Goal: Information Seeking & Learning: Check status

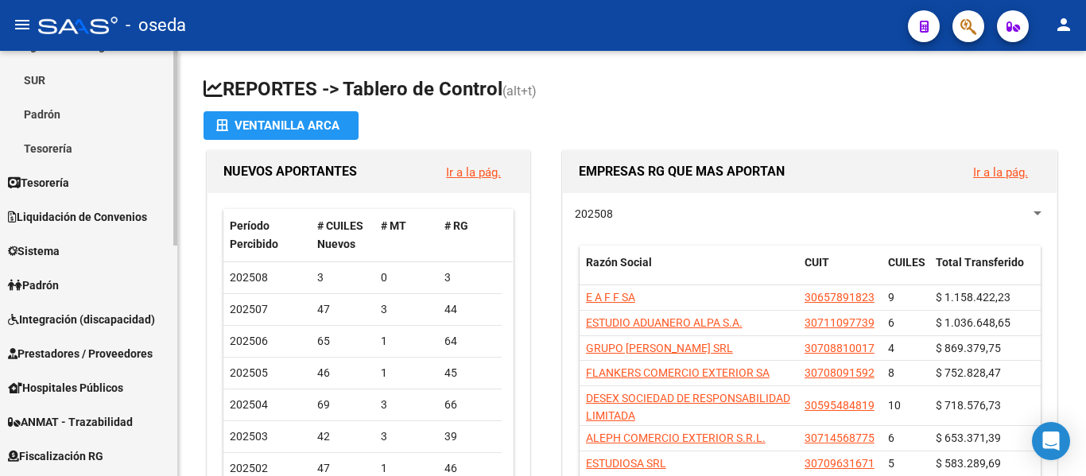
scroll to position [238, 0]
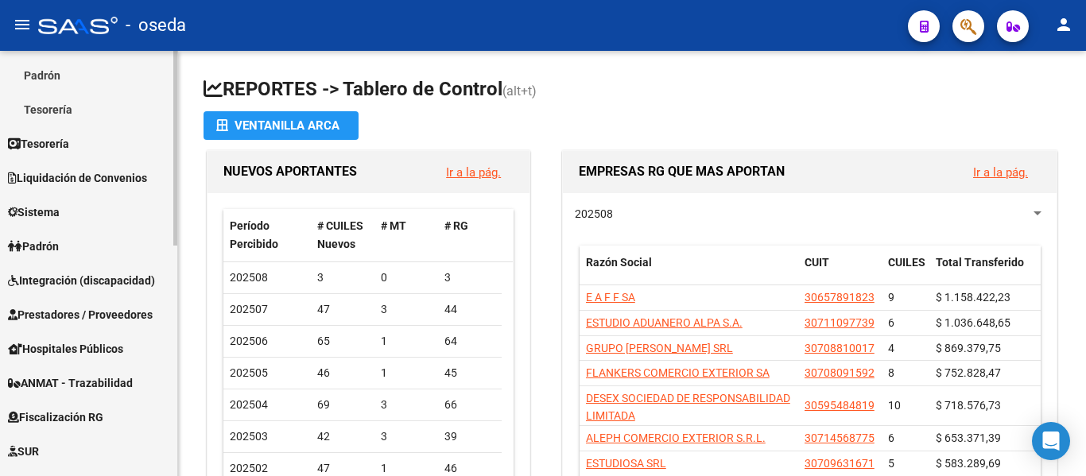
click at [90, 324] on link "Prestadores / Proveedores" at bounding box center [88, 314] width 177 height 34
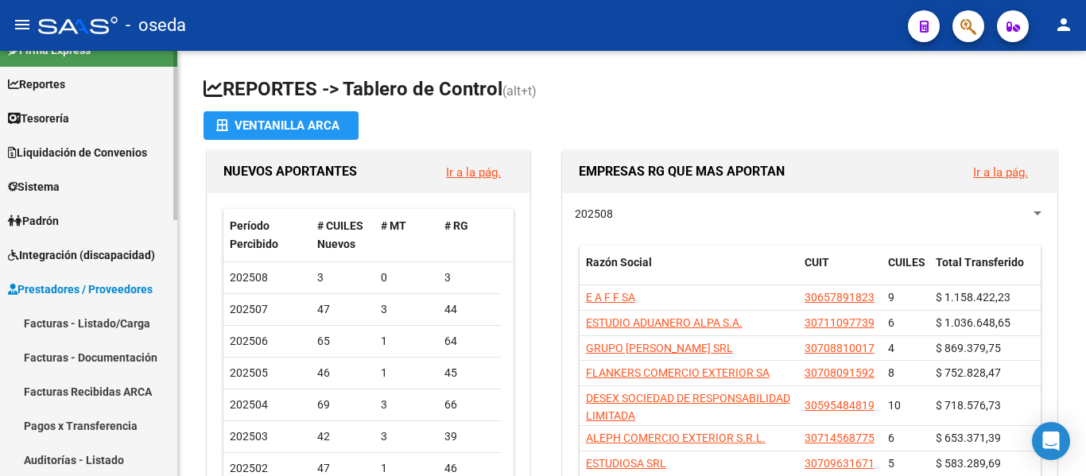
scroll to position [5, 0]
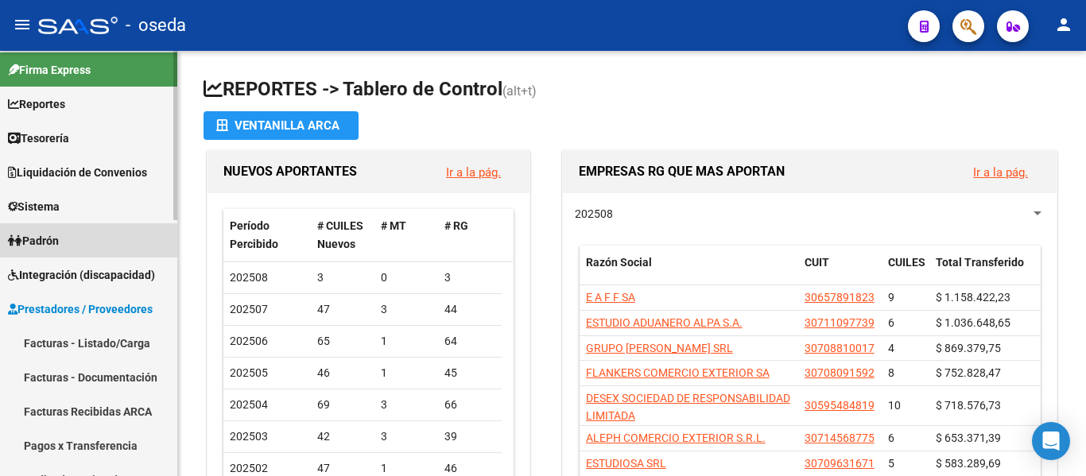
click at [59, 243] on span "Padrón" at bounding box center [33, 240] width 51 height 17
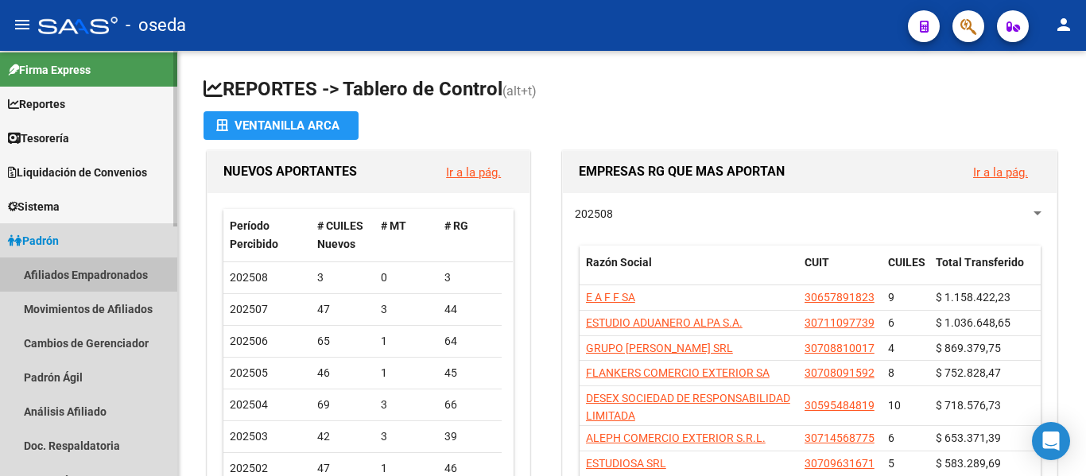
click at [76, 270] on link "Afiliados Empadronados" at bounding box center [88, 274] width 177 height 34
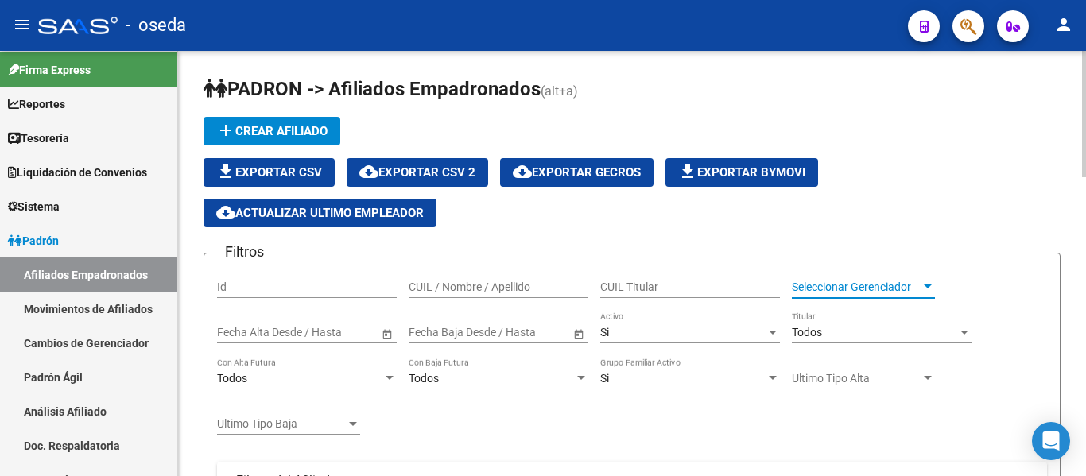
click at [827, 288] on span "Seleccionar Gerenciador" at bounding box center [856, 288] width 129 height 14
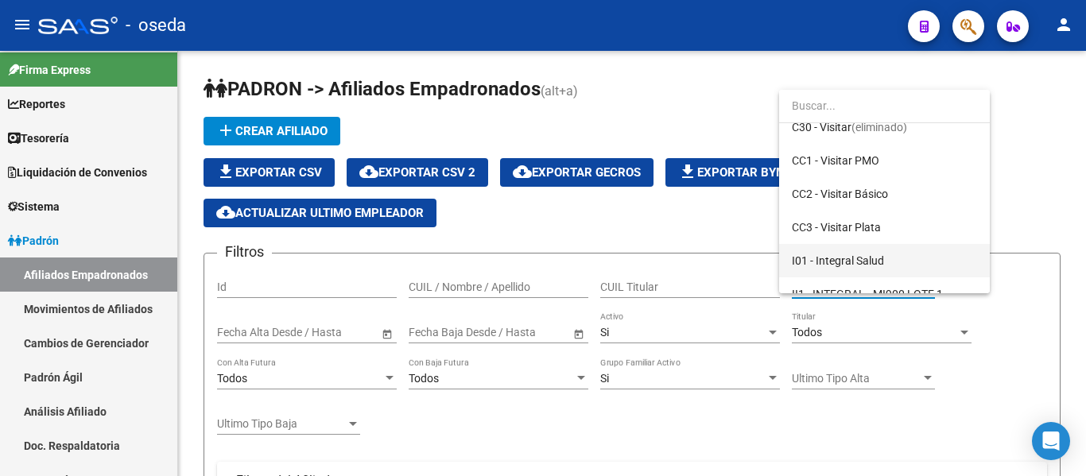
scroll to position [159, 0]
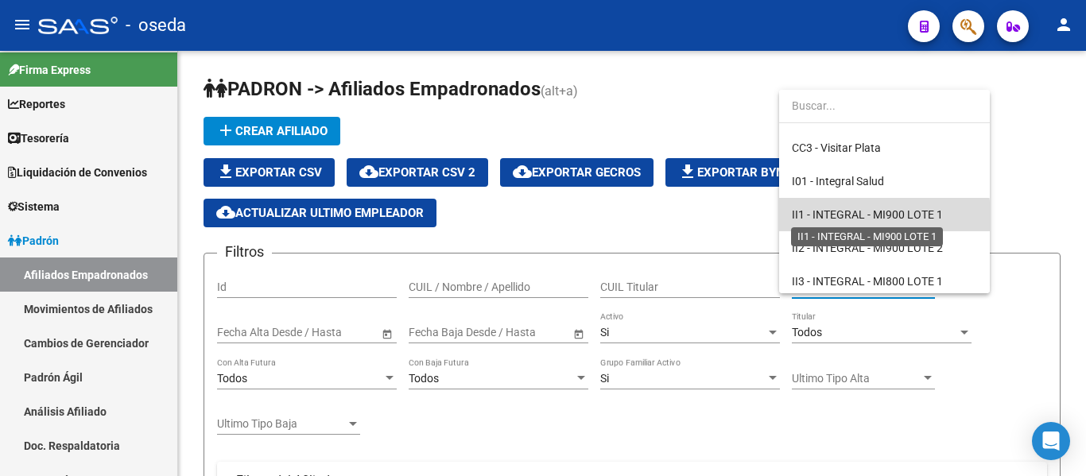
click at [867, 220] on span "II1 - INTEGRAL - MI900 LOTE 1" at bounding box center [867, 214] width 151 height 13
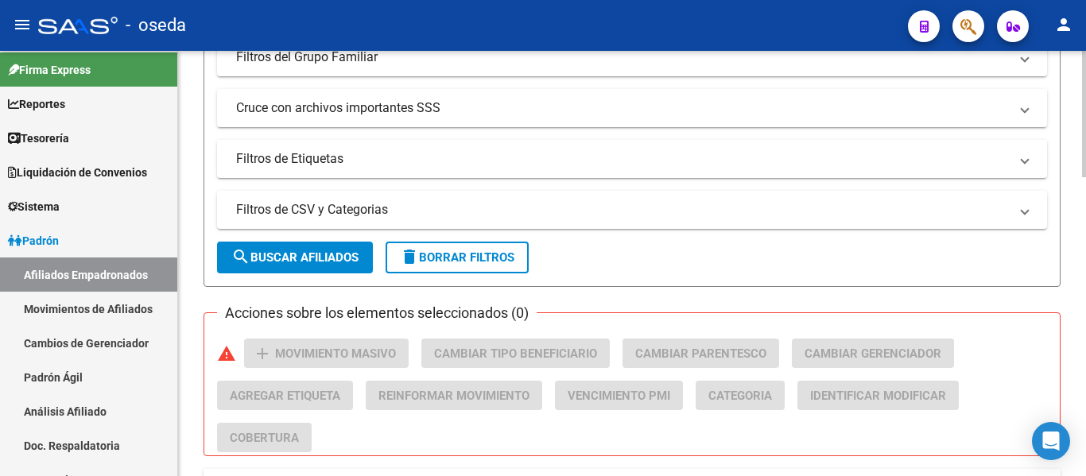
scroll to position [477, 0]
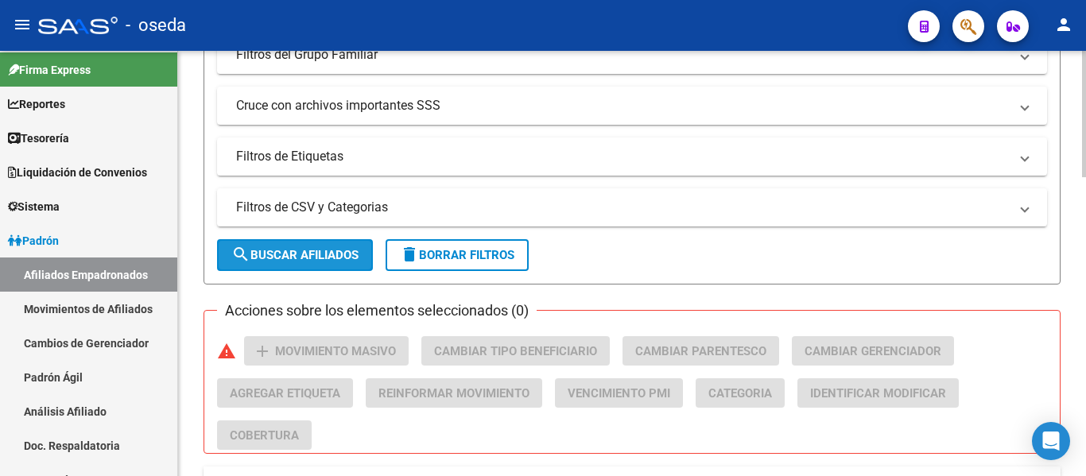
click at [317, 257] on span "search Buscar Afiliados" at bounding box center [294, 255] width 127 height 14
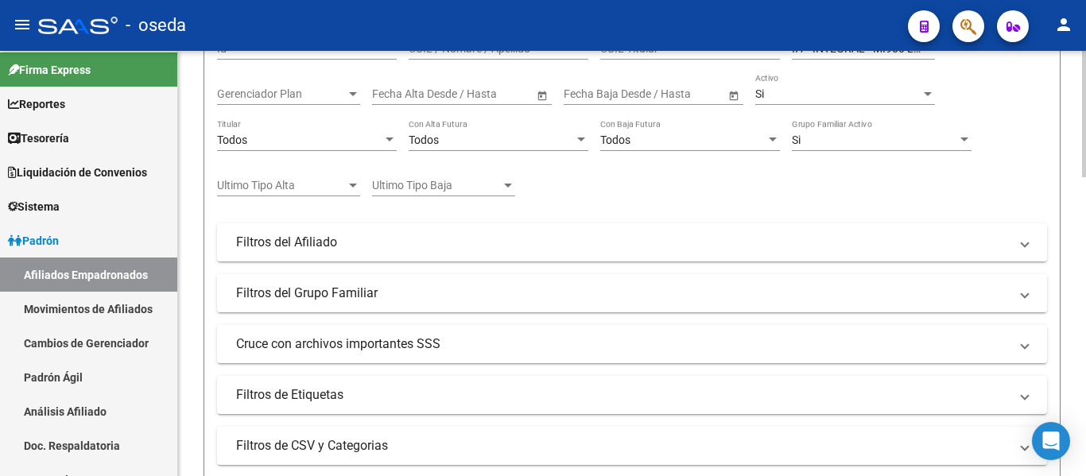
scroll to position [0, 0]
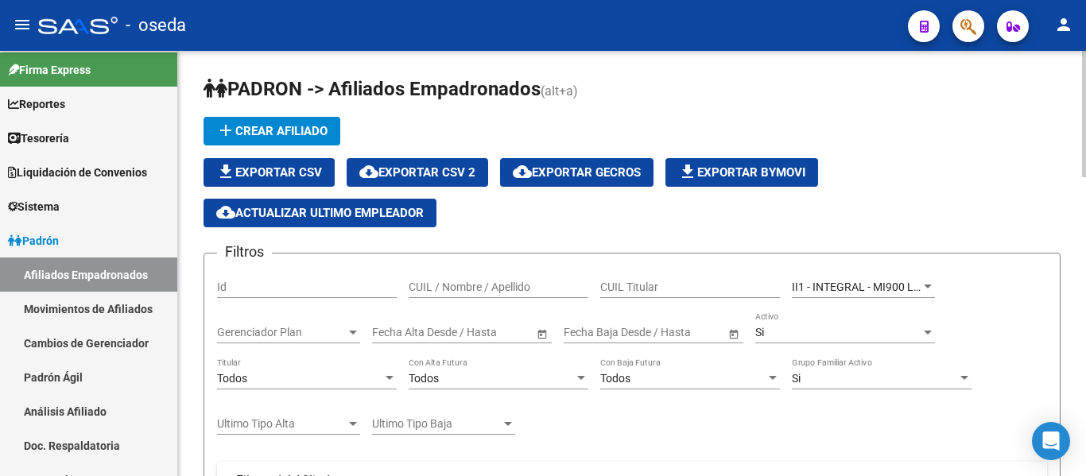
click at [441, 176] on span "cloud_download Exportar CSV 2" at bounding box center [417, 172] width 116 height 14
click at [885, 283] on span "II1 - INTEGRAL - MI900 LOTE 1" at bounding box center [867, 287] width 151 height 13
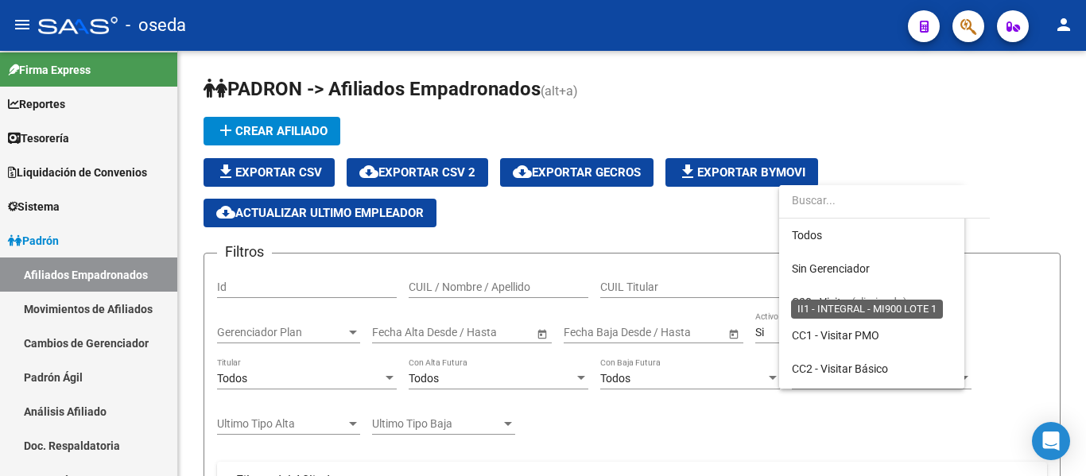
scroll to position [182, 0]
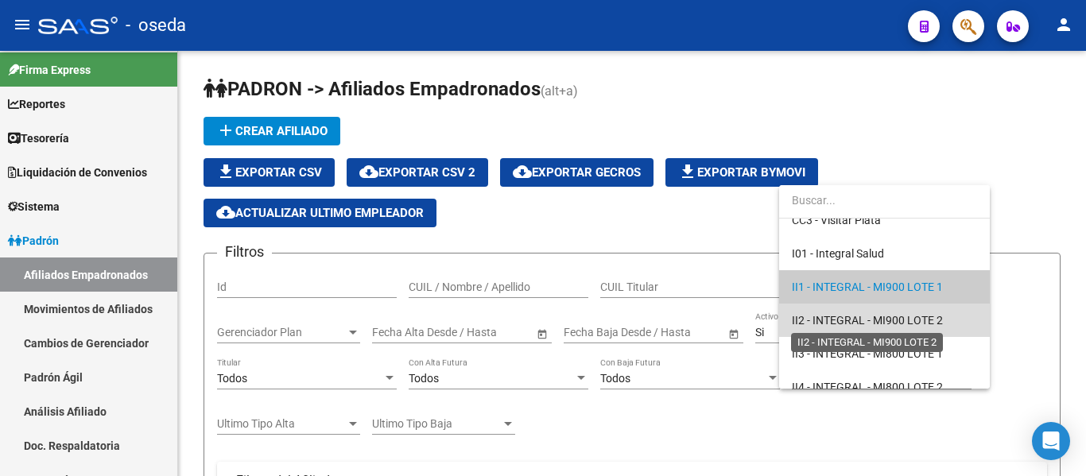
click at [877, 320] on span "II2 - INTEGRAL - MI900 LOTE 2" at bounding box center [867, 320] width 151 height 13
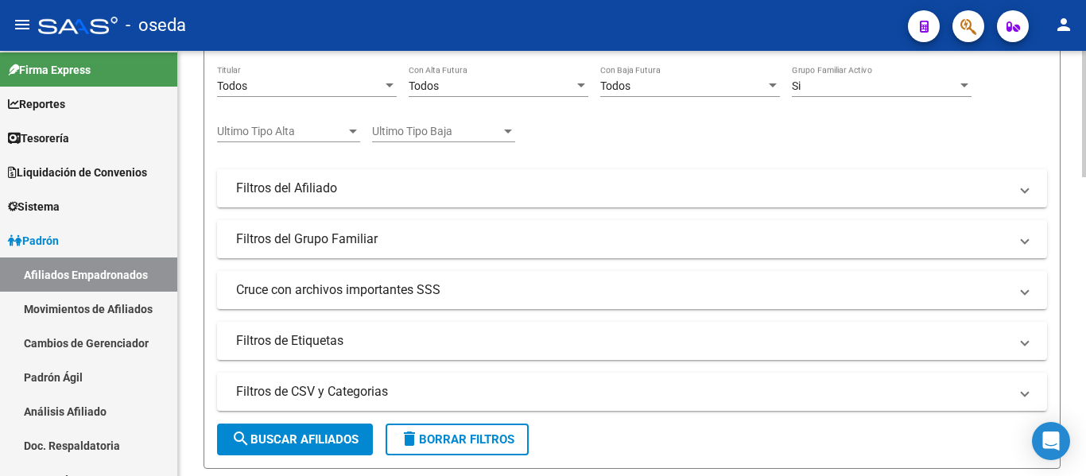
scroll to position [318, 0]
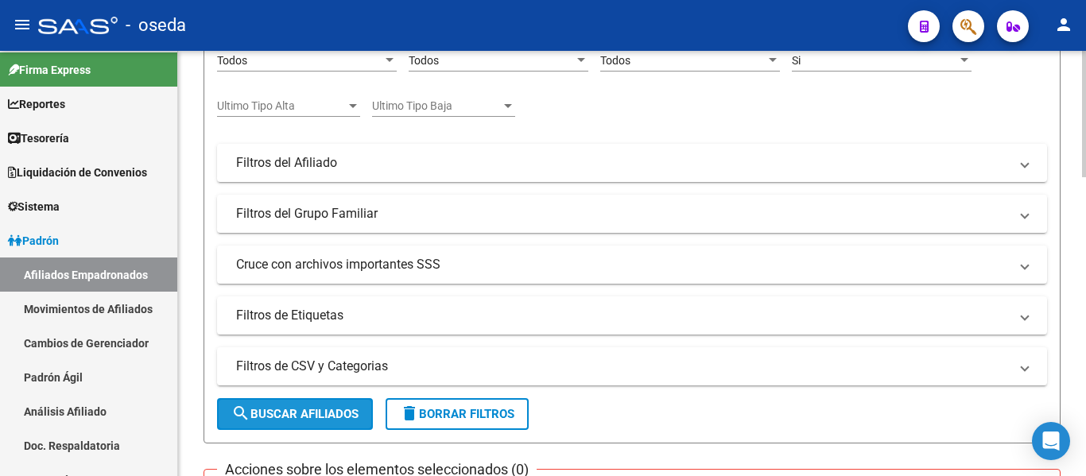
click at [305, 415] on span "search Buscar Afiliados" at bounding box center [294, 414] width 127 height 14
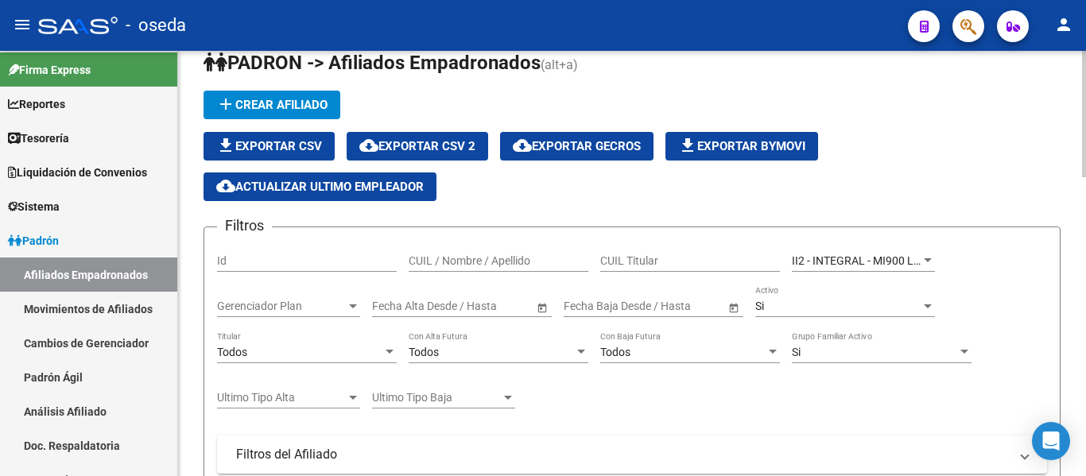
scroll to position [0, 0]
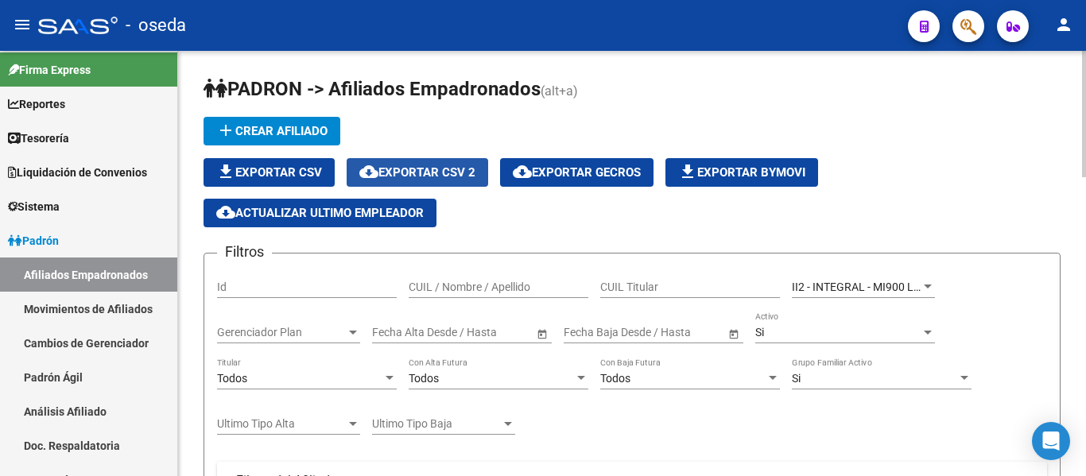
click at [427, 177] on span "cloud_download Exportar CSV 2" at bounding box center [417, 172] width 116 height 14
click at [815, 281] on span "II2 - INTEGRAL - MI900 LOTE 2" at bounding box center [867, 287] width 151 height 13
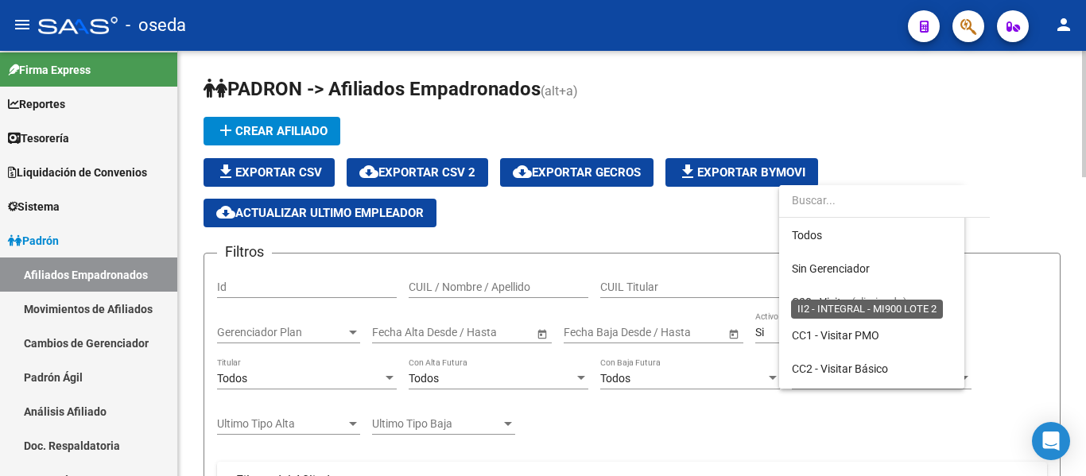
scroll to position [215, 0]
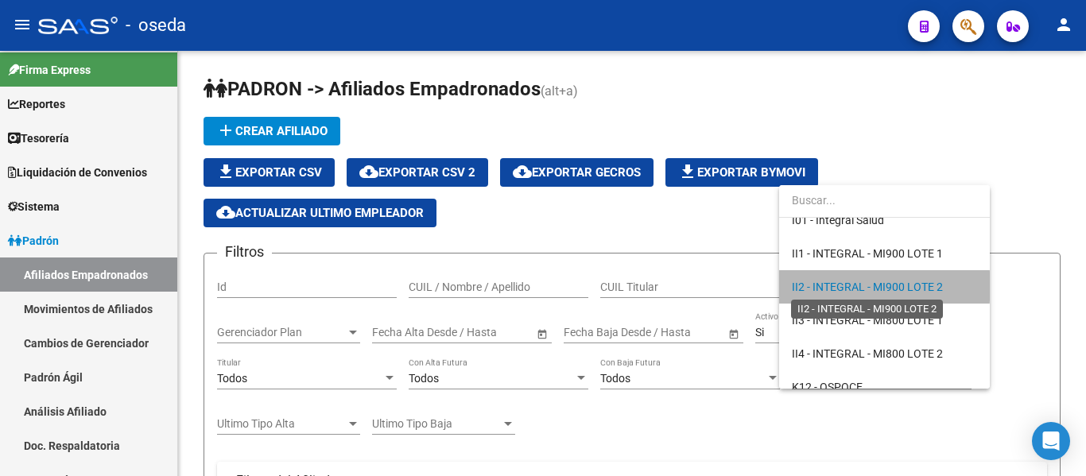
click at [861, 286] on span "II2 - INTEGRAL - MI900 LOTE 2" at bounding box center [867, 287] width 151 height 13
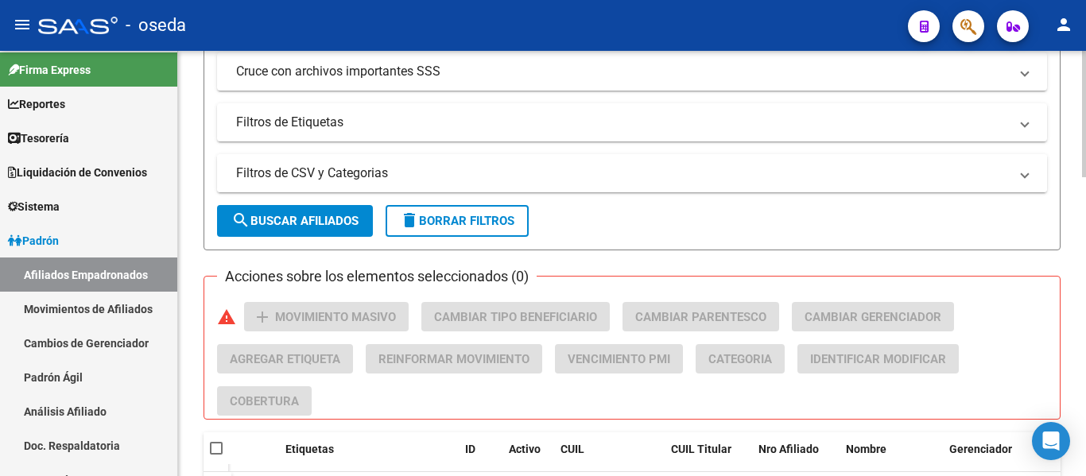
scroll to position [556, 0]
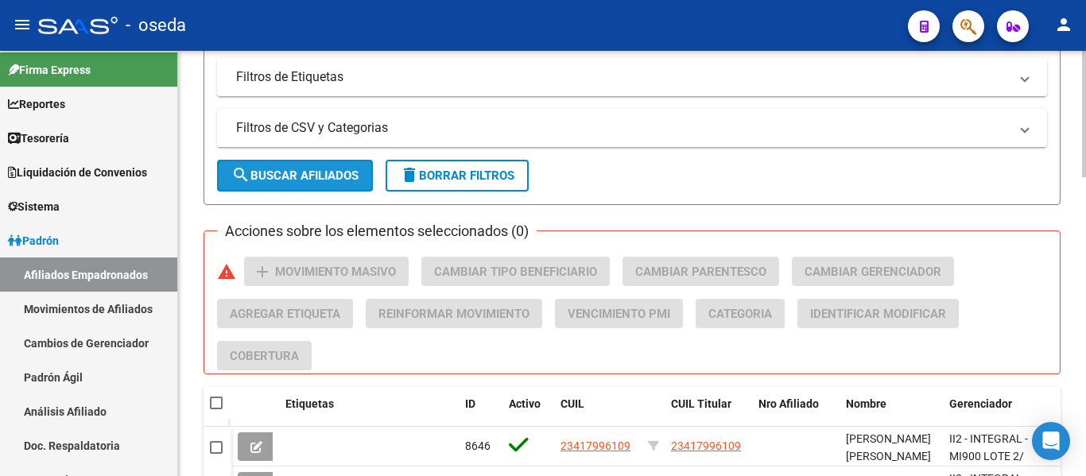
click at [298, 180] on span "search Buscar Afiliados" at bounding box center [294, 175] width 127 height 14
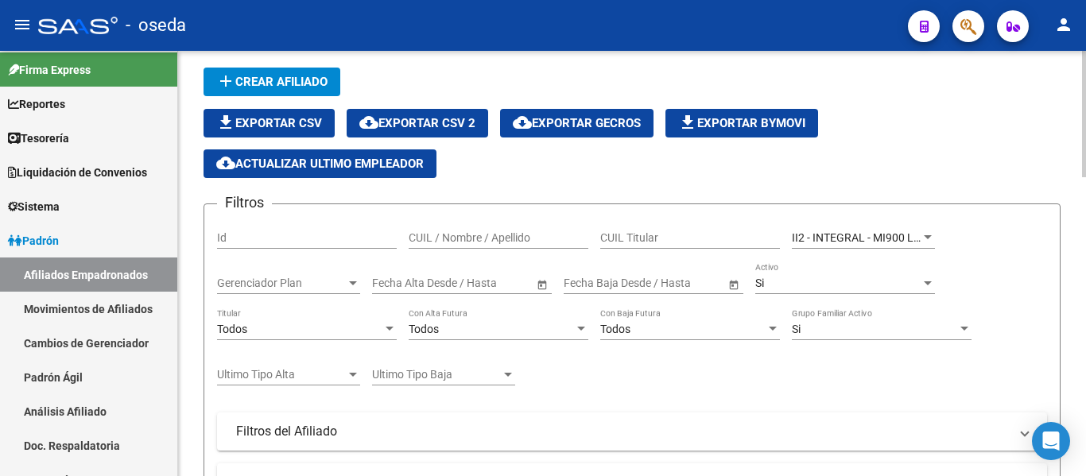
scroll to position [0, 0]
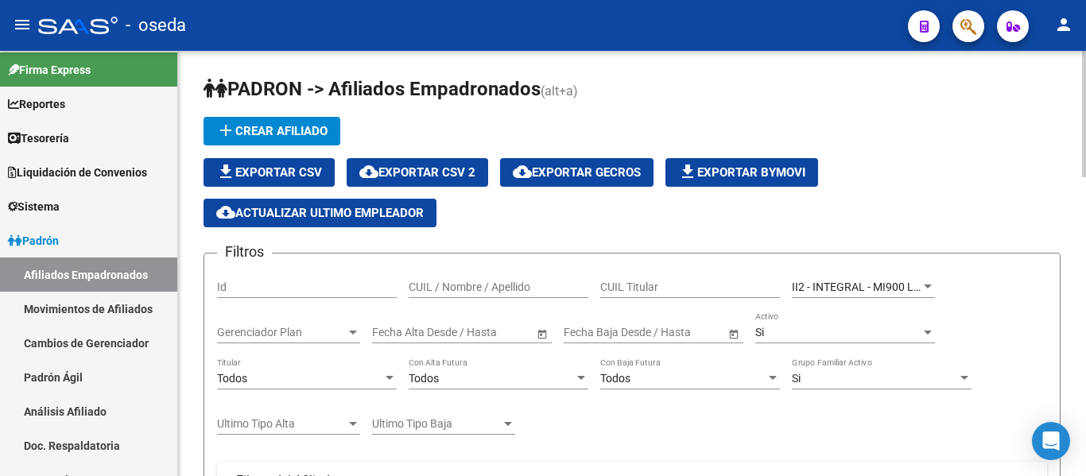
click at [408, 171] on span "cloud_download Exportar CSV 2" at bounding box center [417, 172] width 116 height 14
click at [864, 285] on span "II2 - INTEGRAL - MI900 LOTE 2" at bounding box center [867, 287] width 151 height 13
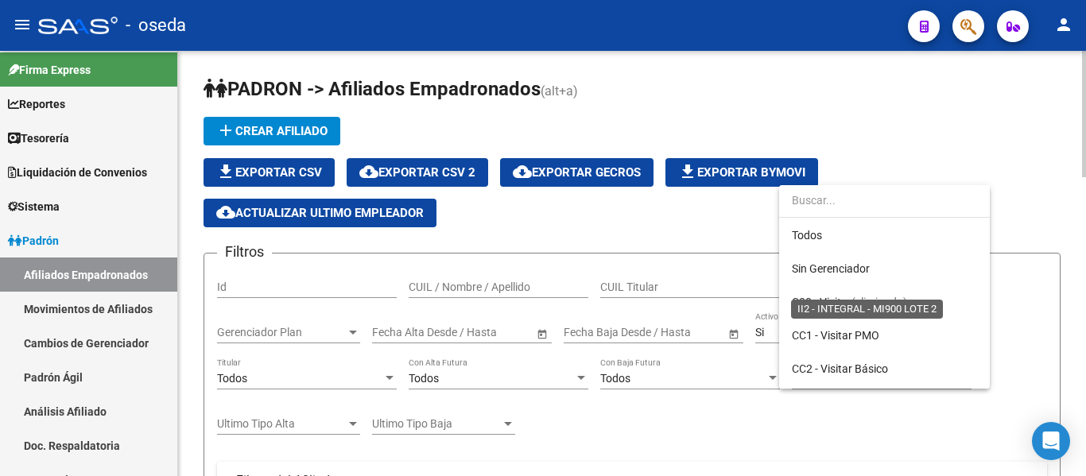
scroll to position [215, 0]
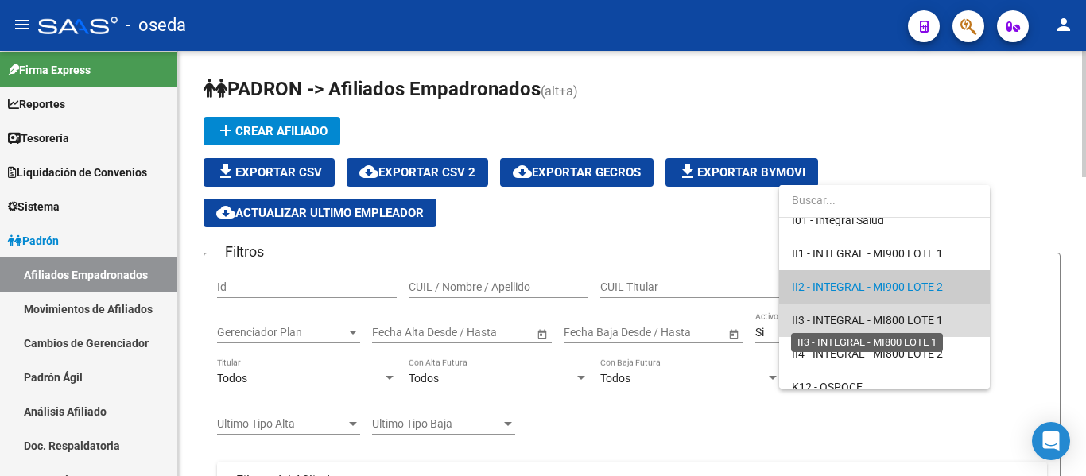
click at [885, 314] on span "II3 - INTEGRAL - MI800 LOTE 1" at bounding box center [867, 320] width 151 height 13
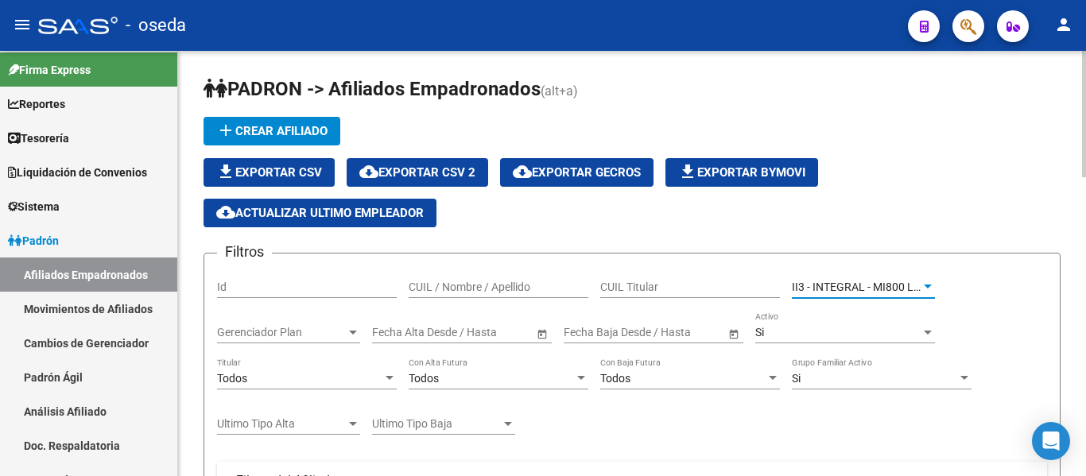
scroll to position [397, 0]
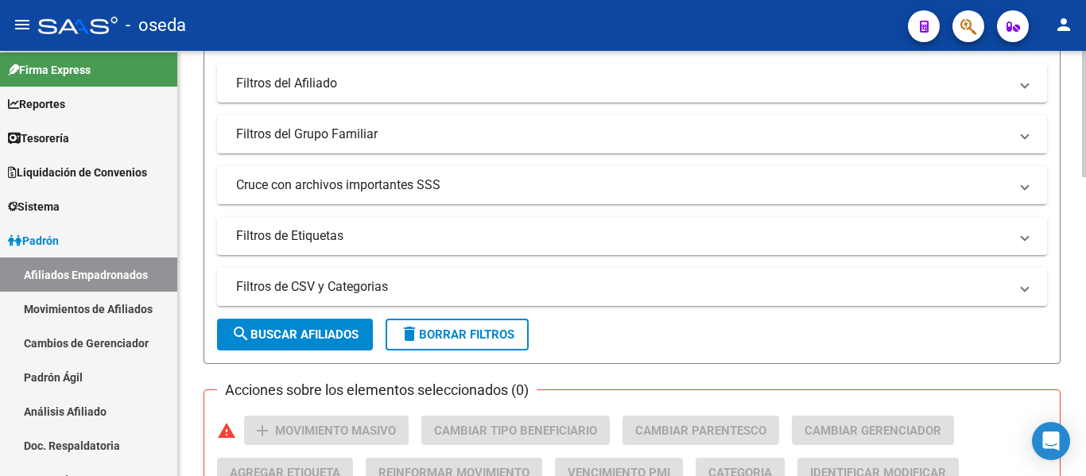
click at [323, 330] on span "search Buscar Afiliados" at bounding box center [294, 334] width 127 height 14
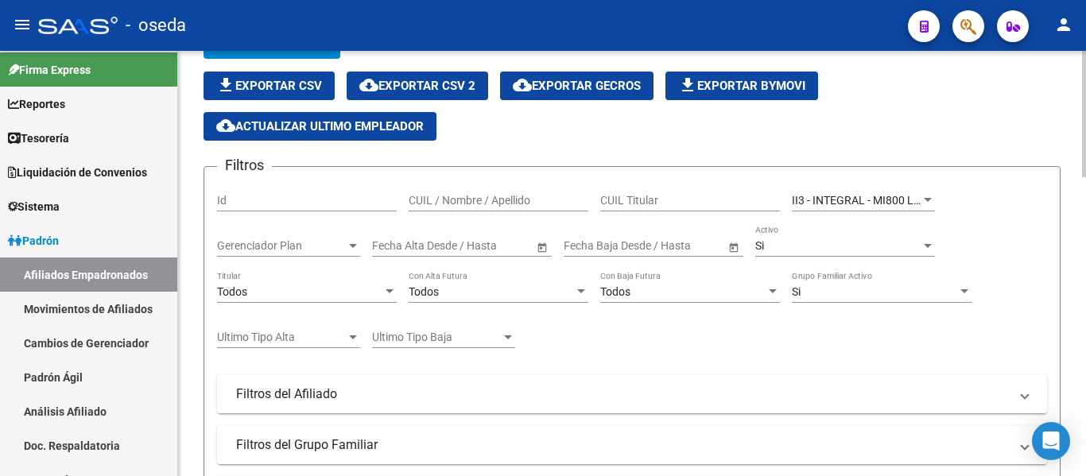
scroll to position [79, 0]
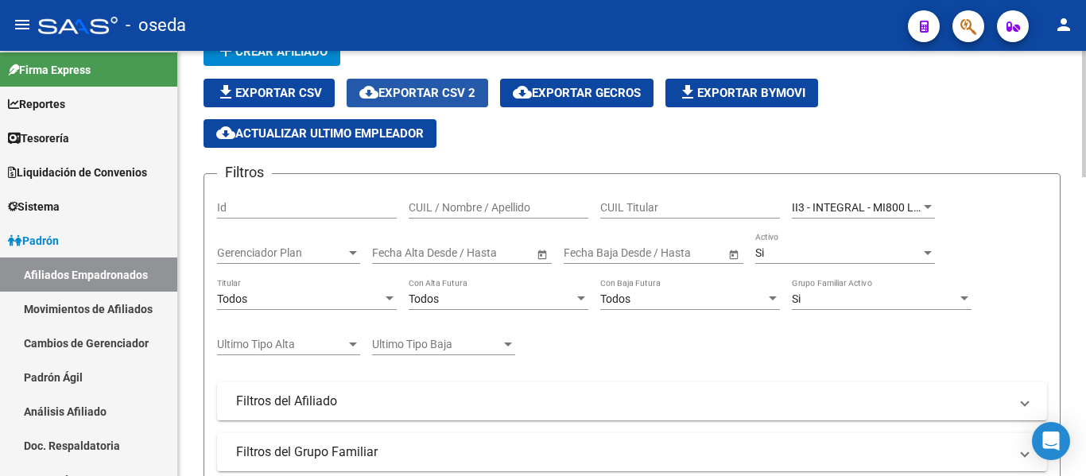
click at [411, 87] on span "cloud_download Exportar CSV 2" at bounding box center [417, 93] width 116 height 14
click at [900, 202] on span "II3 - INTEGRAL - MI800 LOTE 1" at bounding box center [867, 207] width 151 height 13
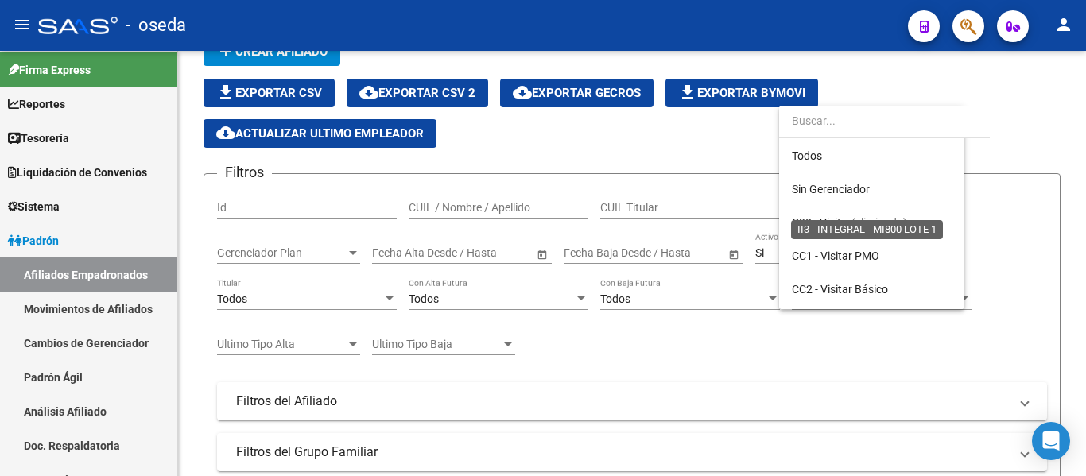
scroll to position [249, 0]
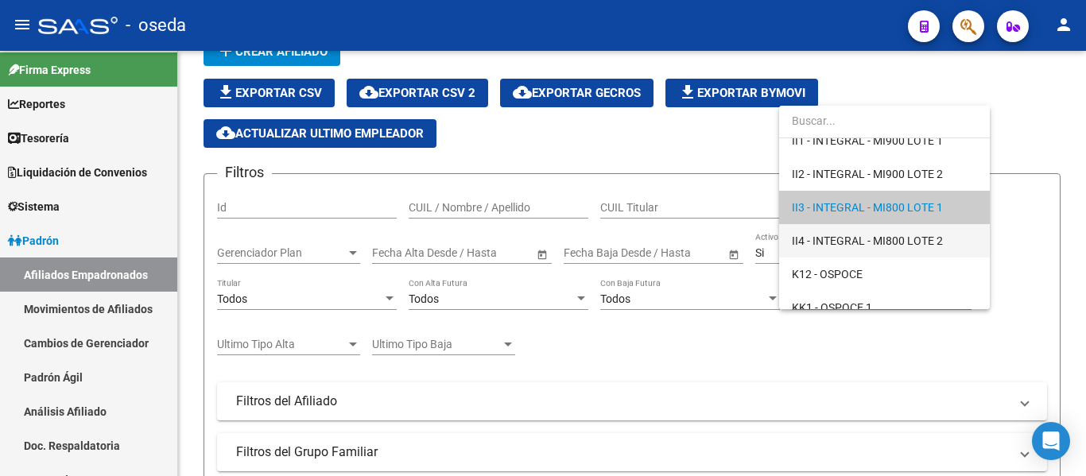
click at [888, 232] on span "II4 - INTEGRAL - MI800 LOTE 2" at bounding box center [884, 240] width 185 height 33
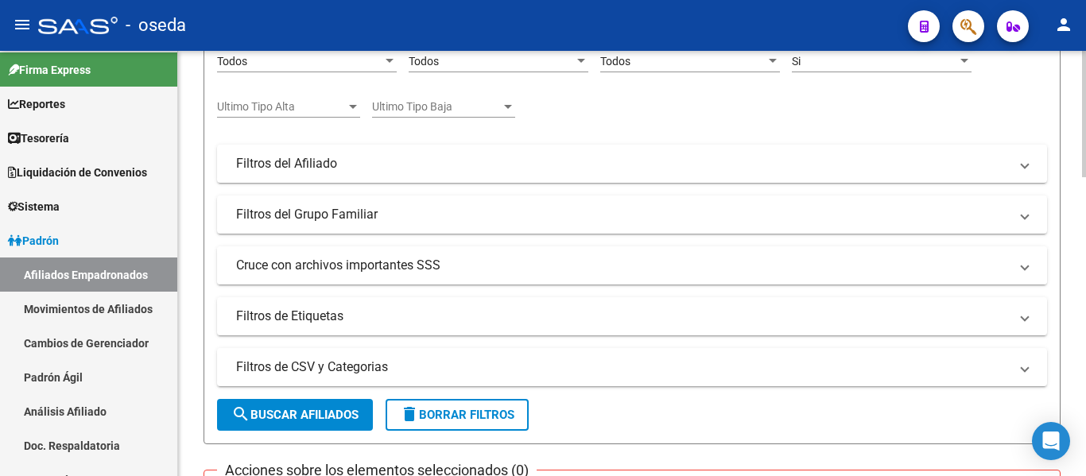
scroll to position [397, 0]
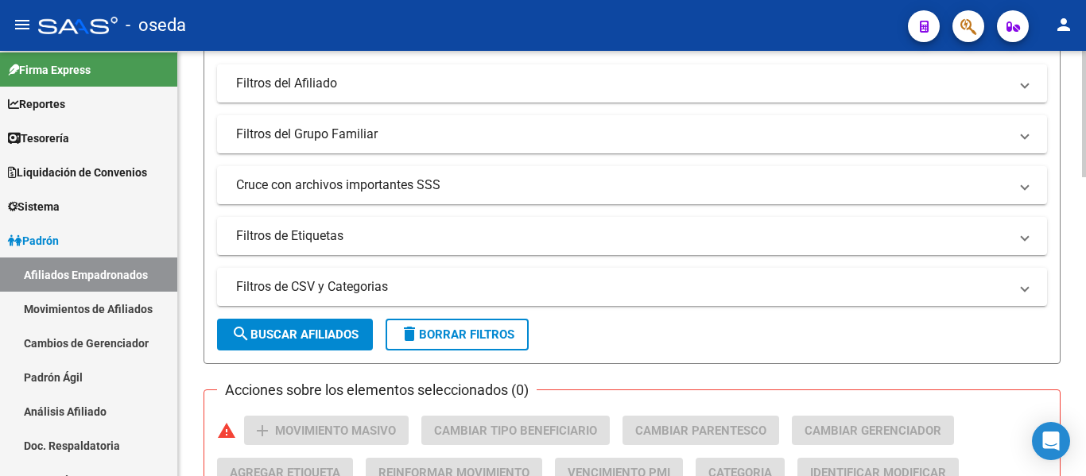
click at [308, 332] on span "search Buscar Afiliados" at bounding box center [294, 334] width 127 height 14
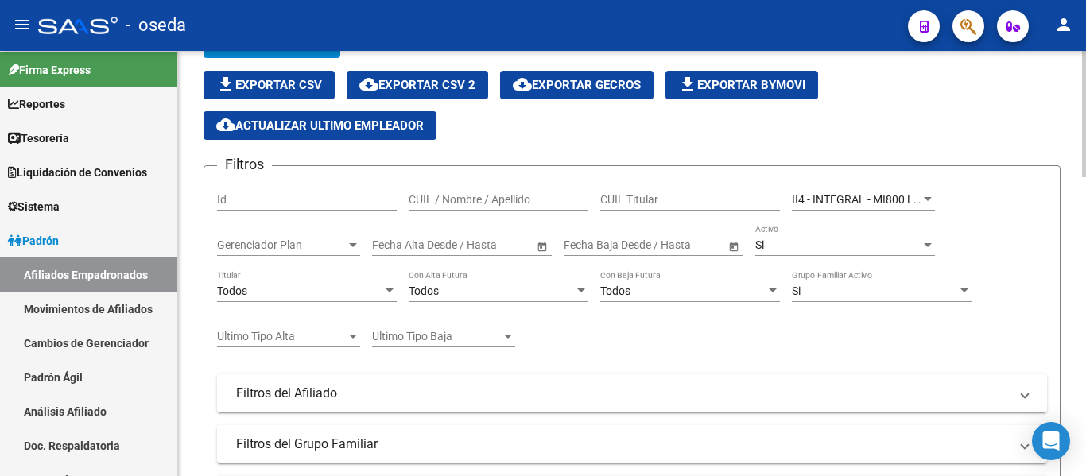
scroll to position [79, 0]
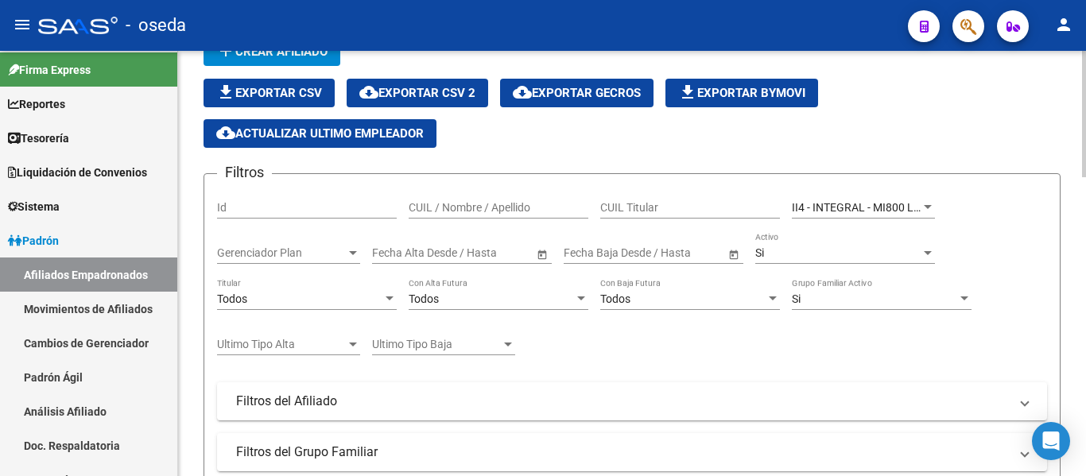
click at [428, 87] on span "cloud_download Exportar CSV 2" at bounding box center [417, 93] width 116 height 14
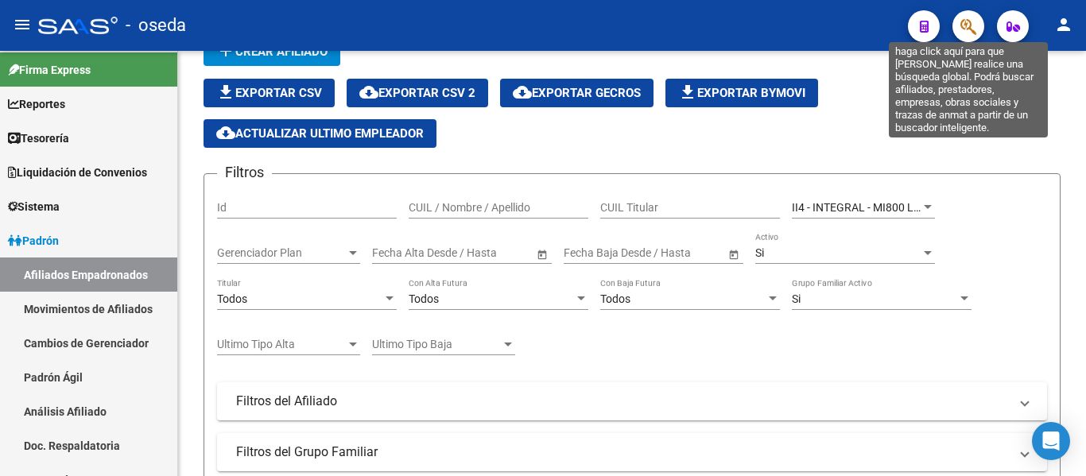
click at [971, 19] on icon "button" at bounding box center [968, 26] width 16 height 18
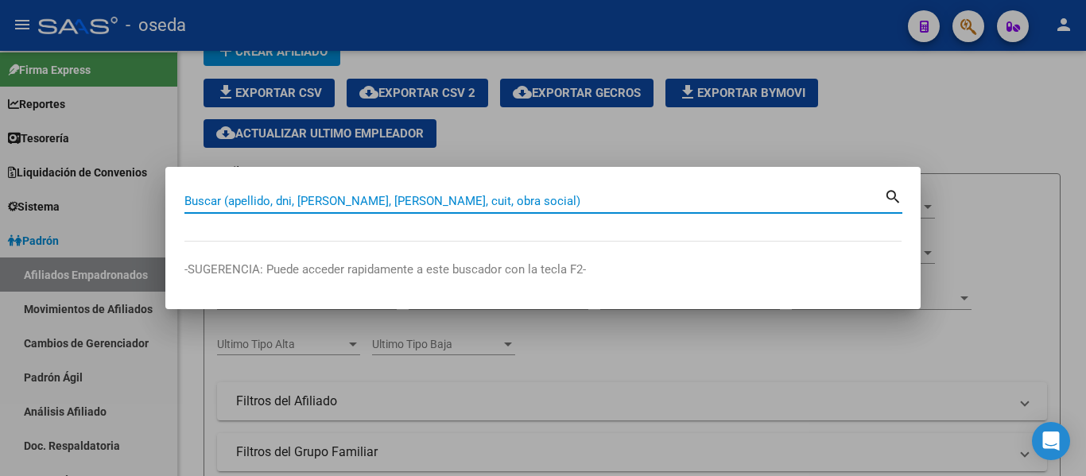
paste input "38622632"
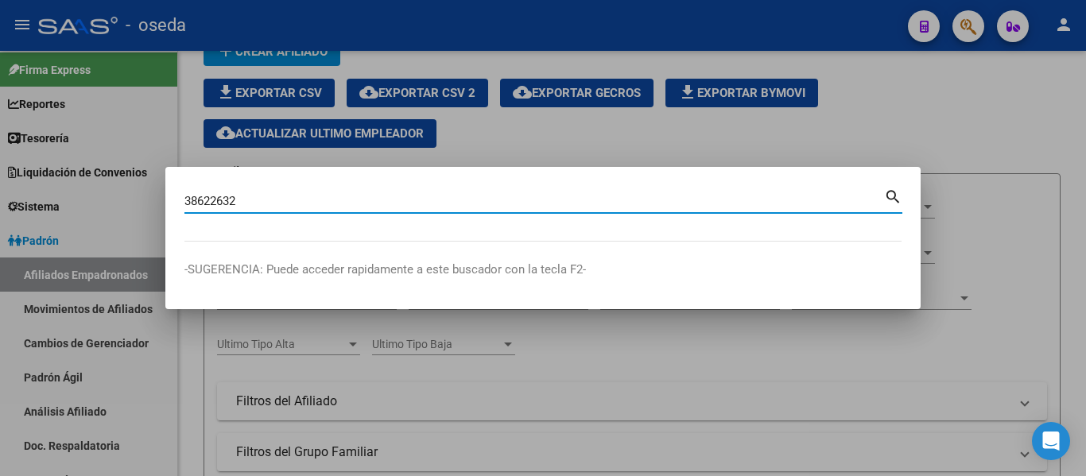
type input "38622632"
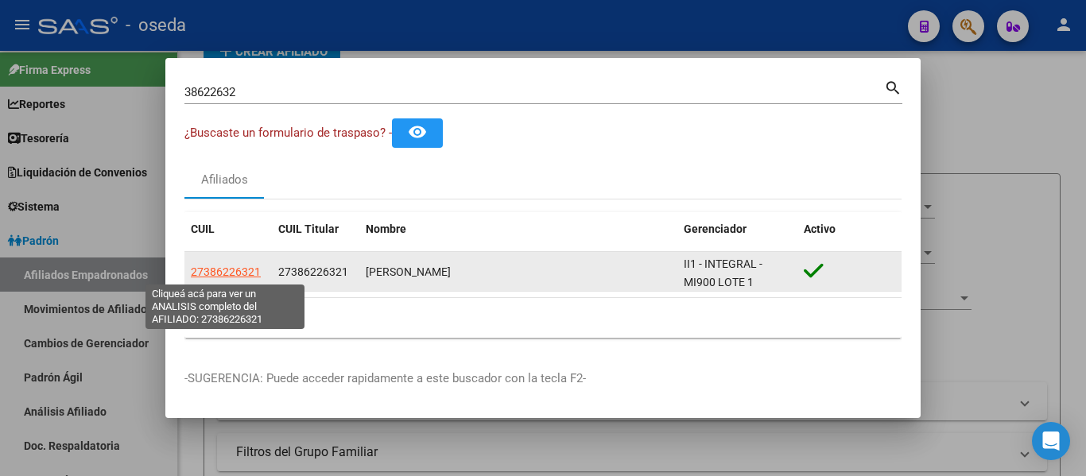
click at [232, 269] on span "27386226321" at bounding box center [226, 271] width 70 height 13
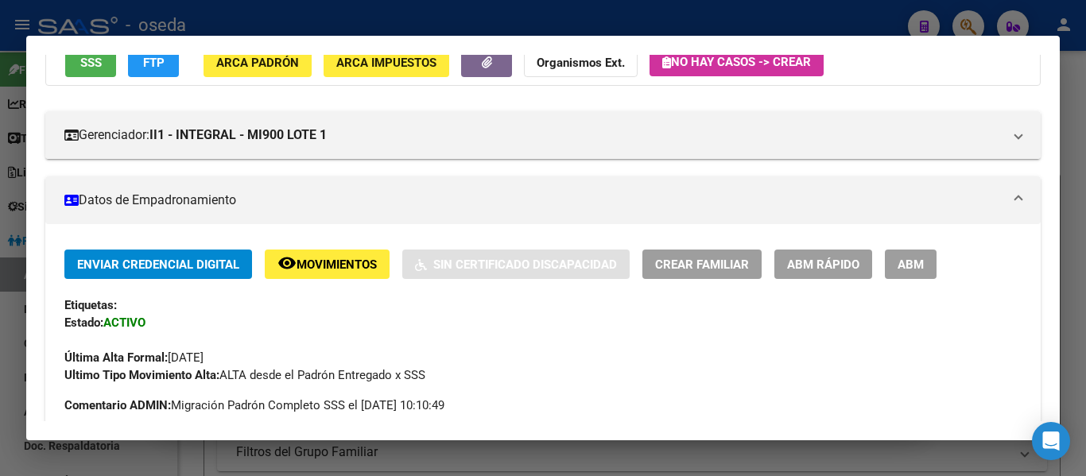
scroll to position [159, 0]
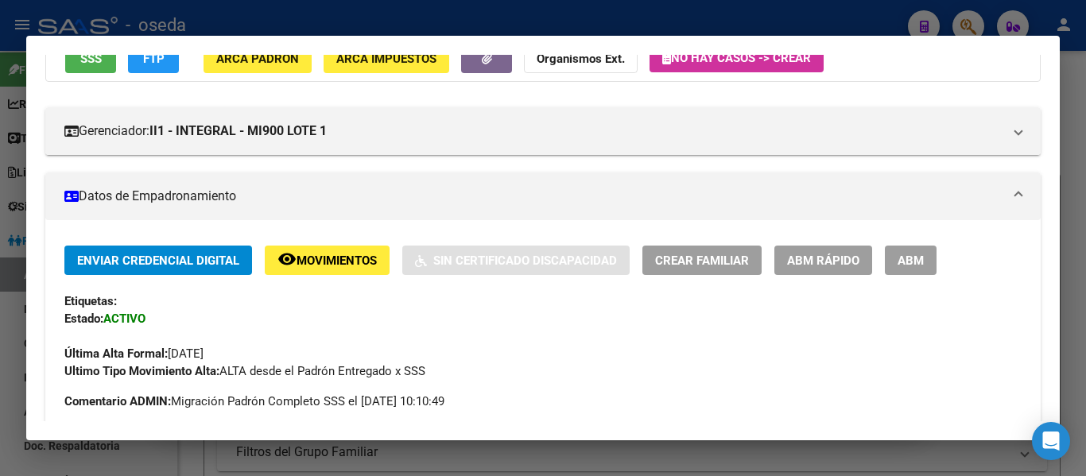
click at [325, 253] on span "remove_red_eye Movimientos" at bounding box center [326, 260] width 99 height 14
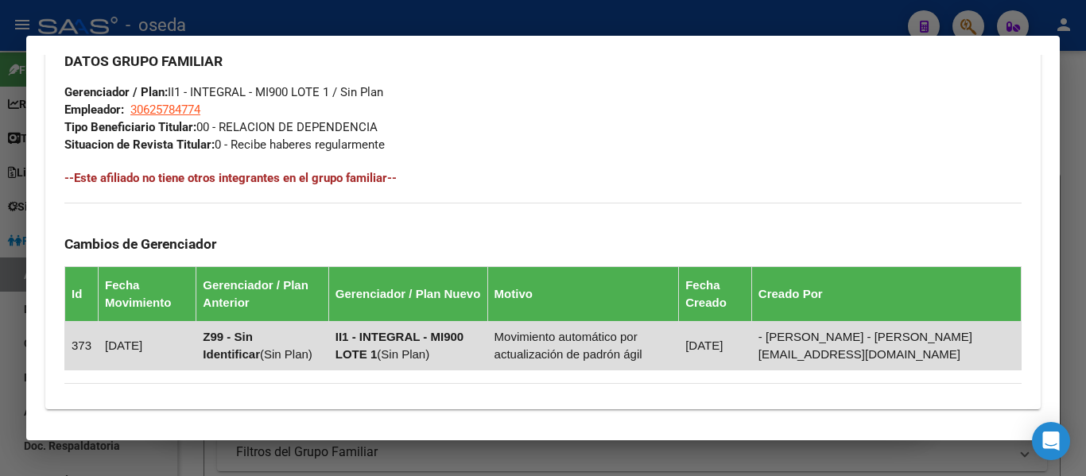
scroll to position [1016, 0]
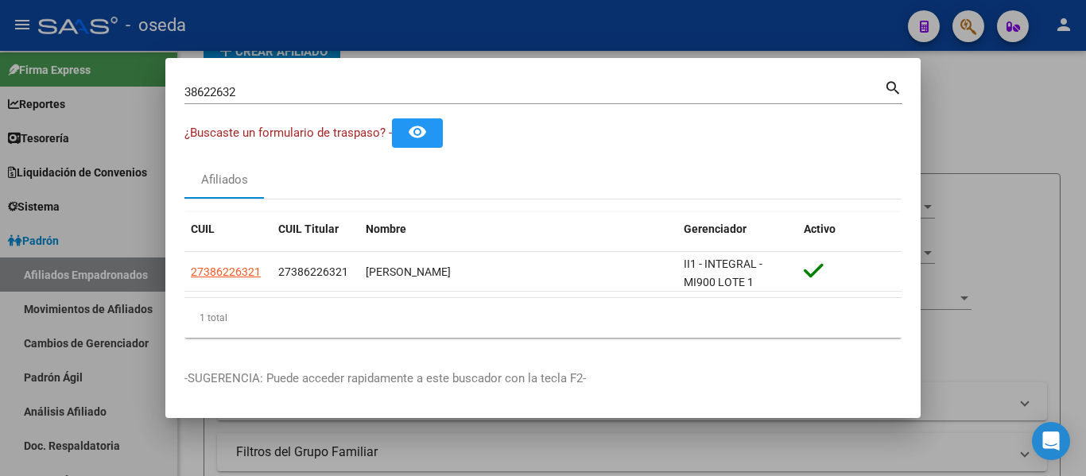
click at [305, 82] on div "38622632 Buscar (apellido, dni, [PERSON_NAME], nro traspaso, cuit, obra social)" at bounding box center [533, 92] width 699 height 24
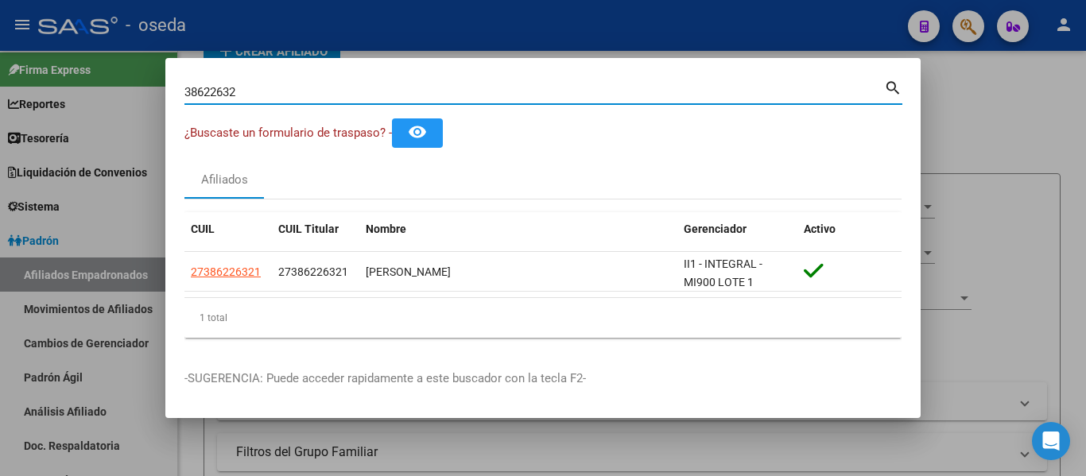
drag, startPoint x: 265, startPoint y: 94, endPoint x: 0, endPoint y: 50, distance: 268.2
click at [0, 50] on div "38622632 Buscar (apellido, dni, cuil, nro traspaso, cuit, obra social) search ¿…" at bounding box center [543, 238] width 1086 height 476
paste input "27772856"
type input "27772856"
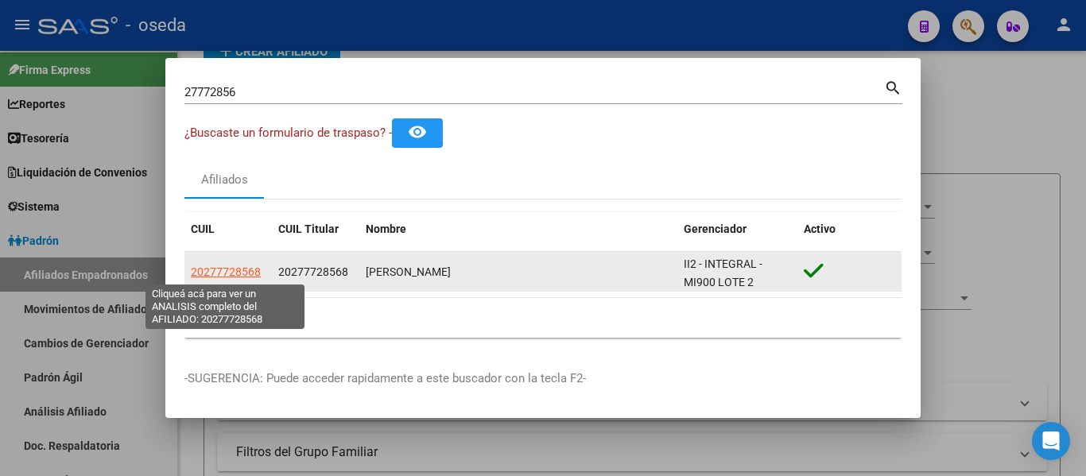
click at [233, 277] on span "20277728568" at bounding box center [226, 271] width 70 height 13
type textarea "20277728568"
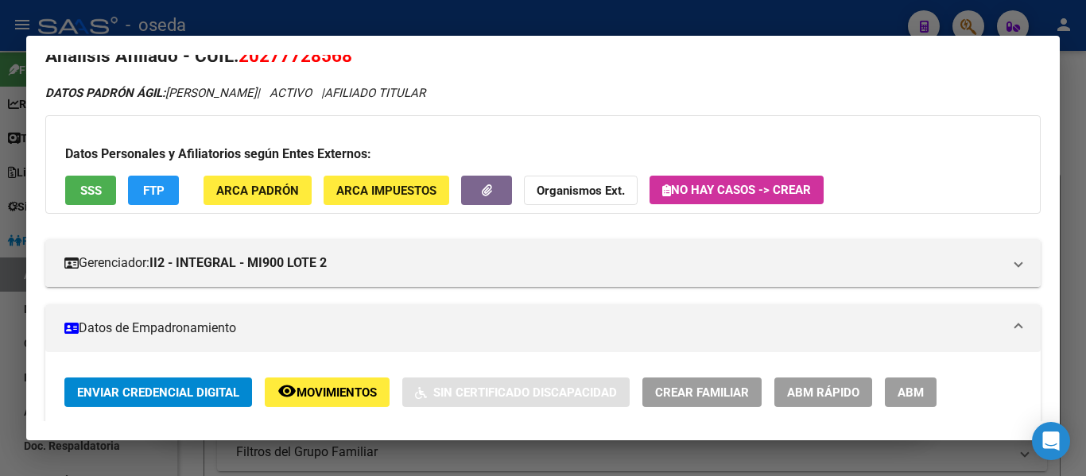
scroll to position [0, 0]
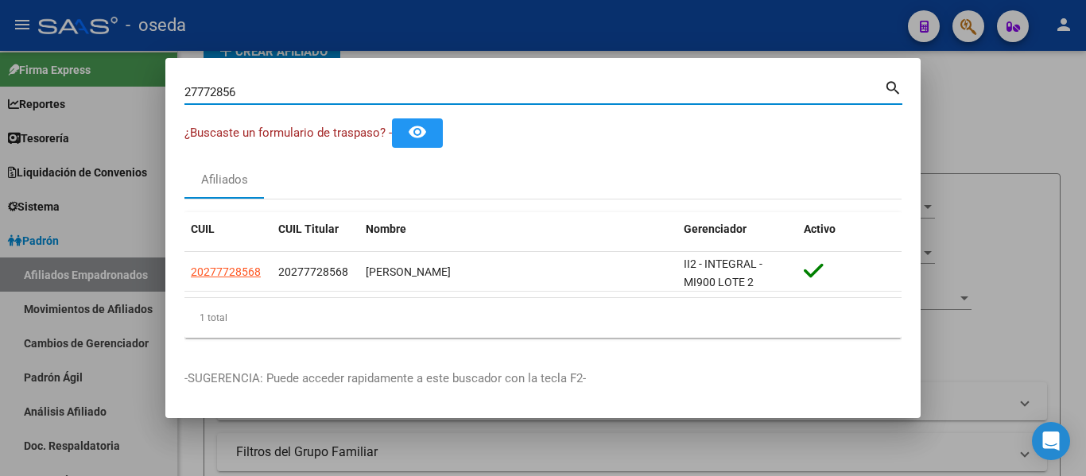
drag, startPoint x: 252, startPoint y: 88, endPoint x: 49, endPoint y: 74, distance: 203.2
click at [49, 74] on div "27772856 Buscar (apellido, dni, cuil, nro traspaso, cuit, obra social) search ¿…" at bounding box center [543, 238] width 1086 height 476
paste input "3466379344"
type input "23466379344"
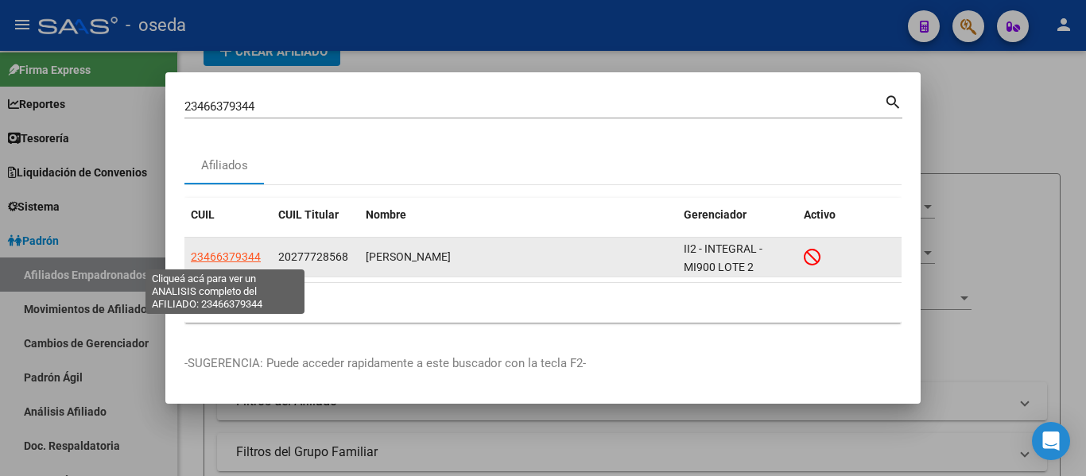
click at [240, 257] on span "23466379344" at bounding box center [226, 256] width 70 height 13
type textarea "23466379344"
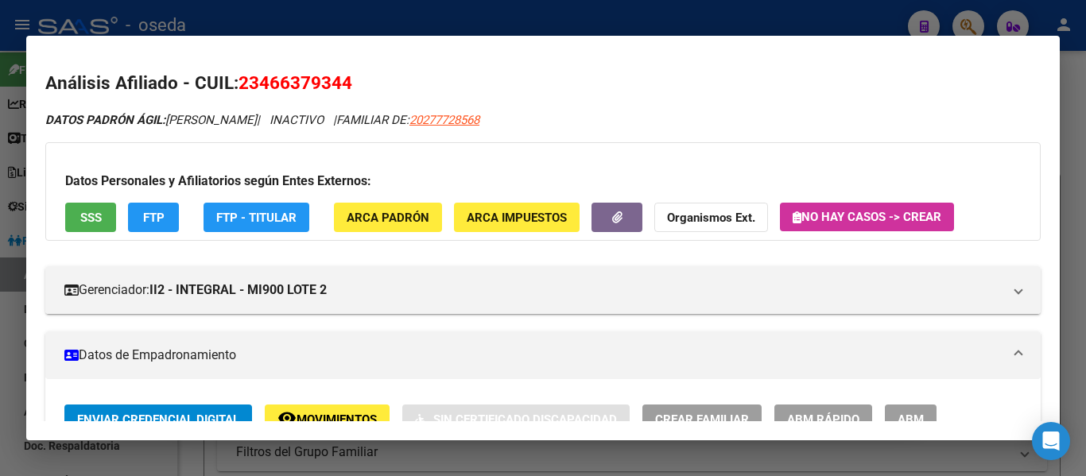
click at [27, 161] on mat-dialog-content "Análisis Afiliado - CUIL: 23466379344 DATOS PADRÓN ÁGIL: [PERSON_NAME] | INACTI…" at bounding box center [542, 238] width 1033 height 366
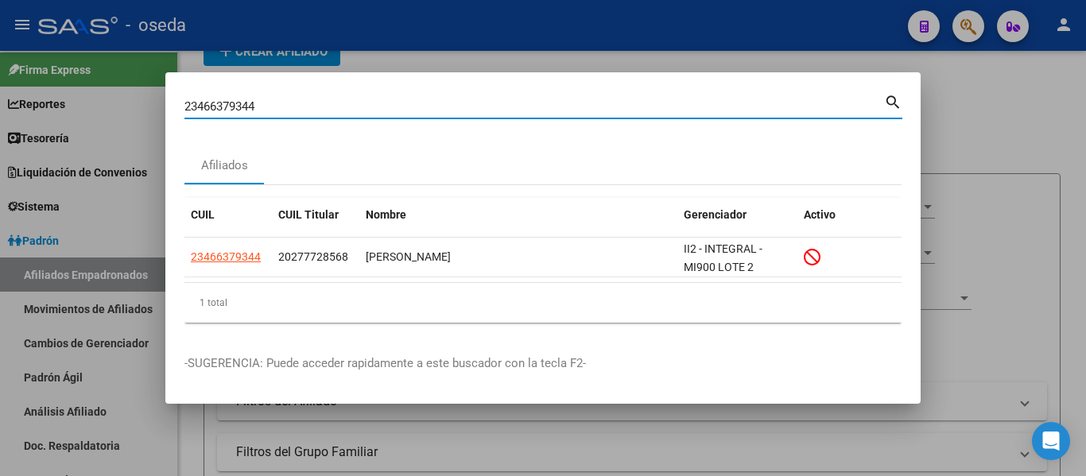
drag, startPoint x: 275, startPoint y: 102, endPoint x: 0, endPoint y: 98, distance: 275.0
click at [0, 98] on div "23466379344 Buscar (apellido, dni, cuil, nro traspaso, cuit, obra social) searc…" at bounding box center [543, 238] width 1086 height 476
paste input "7324233283"
type input "27324233283"
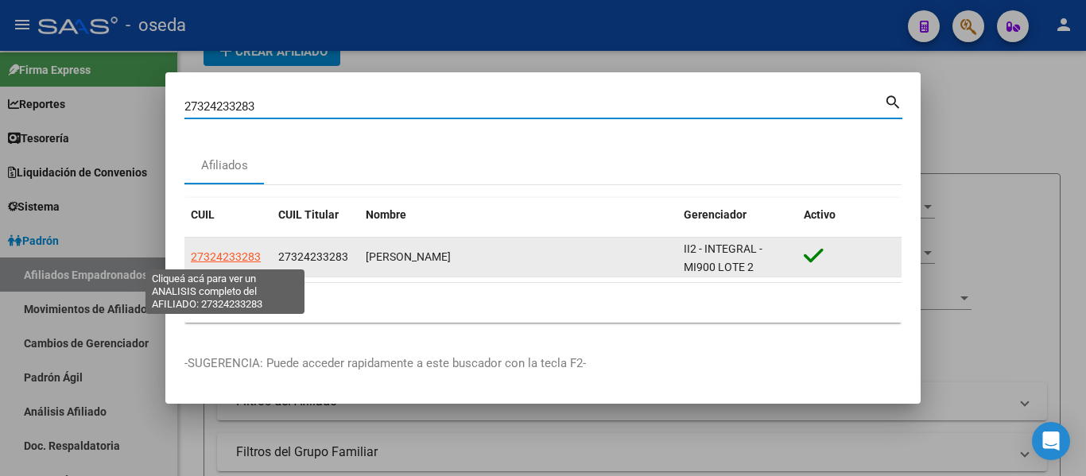
click at [242, 258] on span "27324233283" at bounding box center [226, 256] width 70 height 13
type textarea "27324233283"
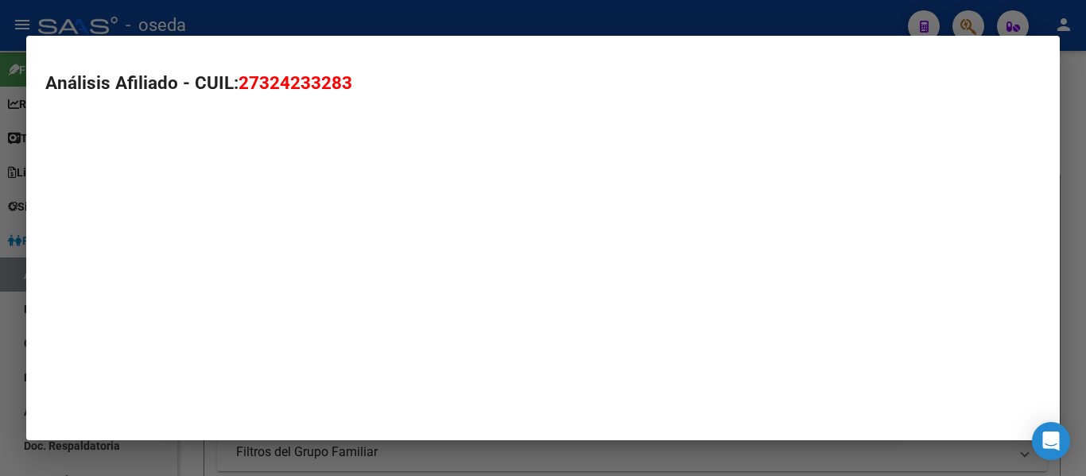
click at [242, 258] on mat-dialog-container "Análisis Afiliado - CUIL: 27324233283" at bounding box center [542, 238] width 1033 height 405
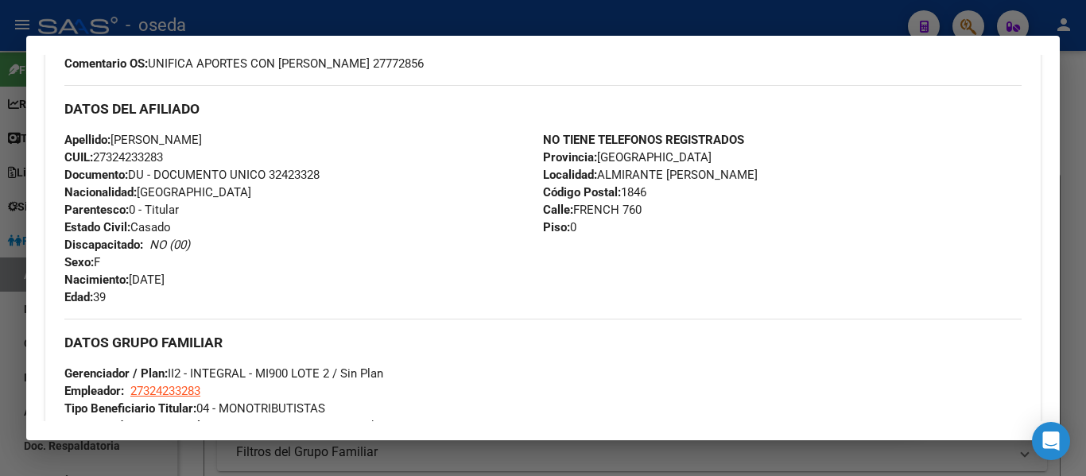
scroll to position [477, 0]
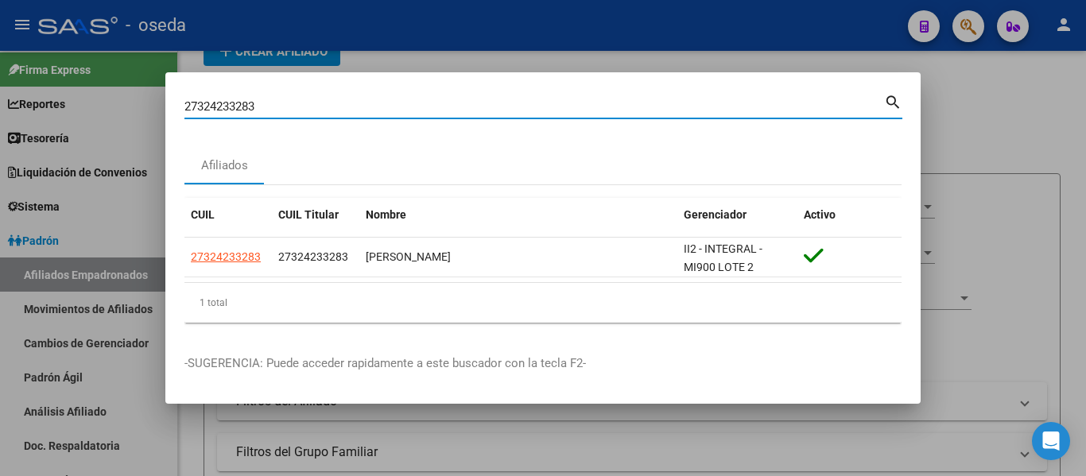
drag, startPoint x: 197, startPoint y: 103, endPoint x: 0, endPoint y: 53, distance: 203.2
click at [0, 53] on div "27324233283 Buscar (apellido, dni, cuil, nro traspaso, cuit, obra social) searc…" at bounding box center [543, 238] width 1086 height 476
paste input "86226321"
type input "27386226321"
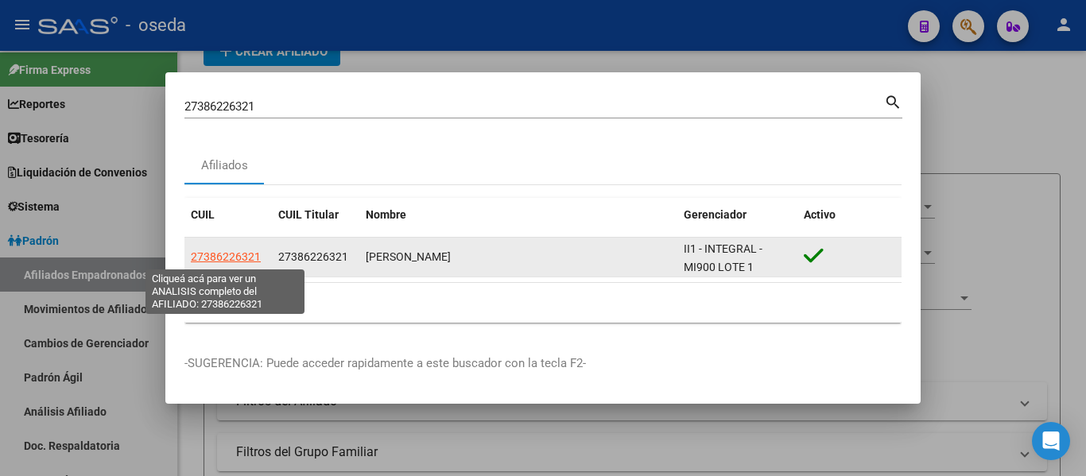
click at [251, 261] on span "27386226321" at bounding box center [226, 256] width 70 height 13
type textarea "27386226321"
